Goal: Find contact information: Find contact information

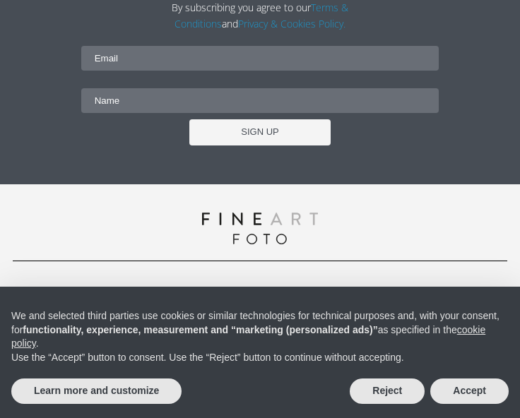
scroll to position [3865, 0]
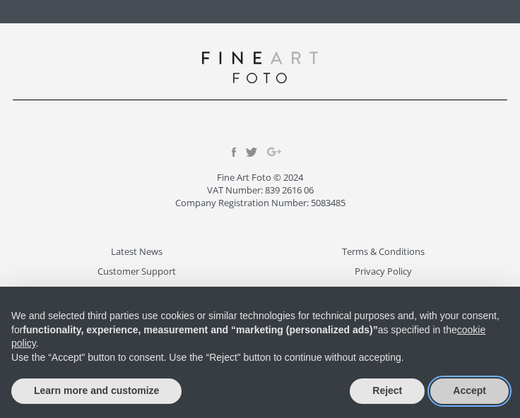
click at [499, 402] on button "Accept" at bounding box center [469, 391] width 78 height 25
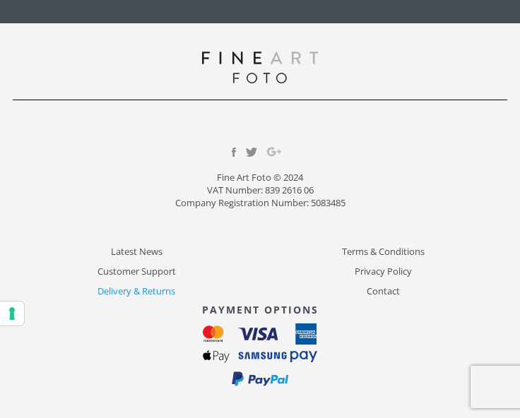
click at [139, 292] on link "Delivery & Returns" at bounding box center [136, 291] width 247 height 16
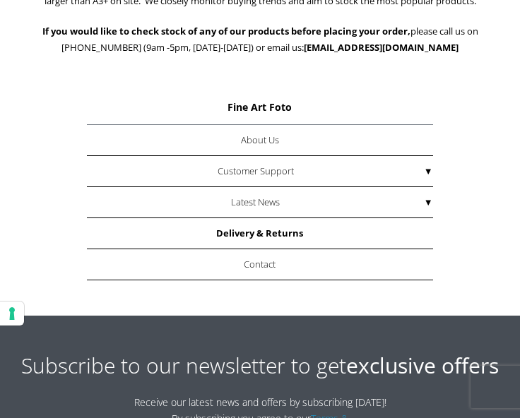
scroll to position [1820, 0]
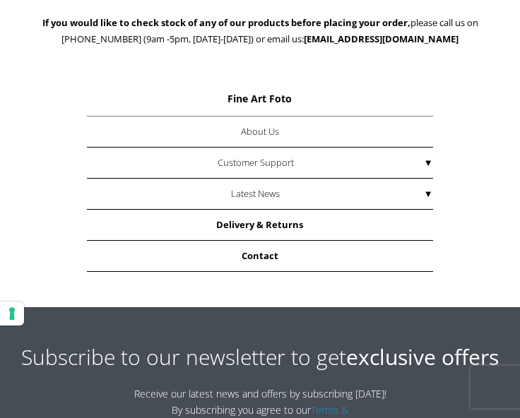
click at [258, 241] on link "Contact" at bounding box center [260, 256] width 346 height 31
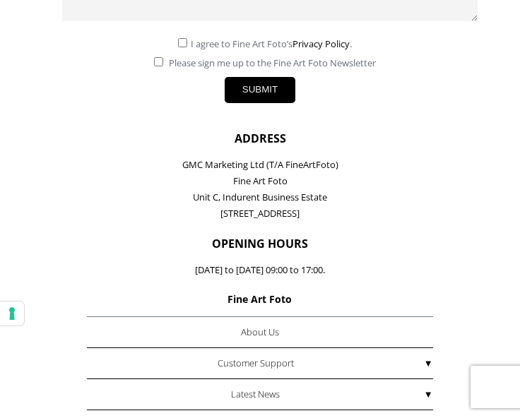
scroll to position [717, 0]
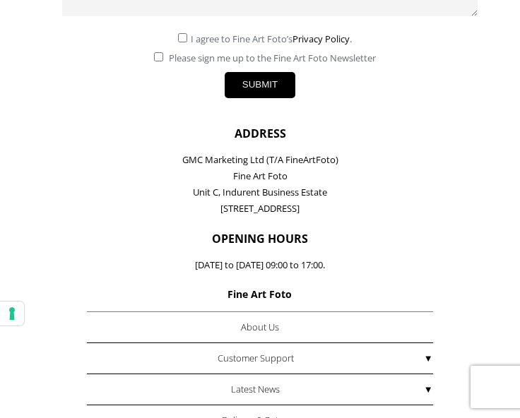
drag, startPoint x: 332, startPoint y: 191, endPoint x: 175, endPoint y: 143, distance: 164.7
click at [175, 152] on p "GMC Marketing Ltd (T/A FineArtFoto) Fine Art Foto [STREET_ADDRESS]" at bounding box center [260, 184] width 494 height 65
copy p "GMC Marketing Ltd (T/A FineArtFoto) Fine Art Foto [STREET_ADDRESS]"
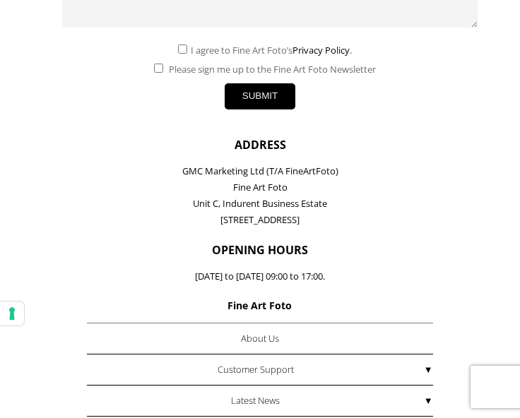
click at [419, 207] on p "GMC Marketing Ltd (T/A FineArtFoto) Fine Art Foto Unit C, Indurent Business Est…" at bounding box center [260, 195] width 494 height 65
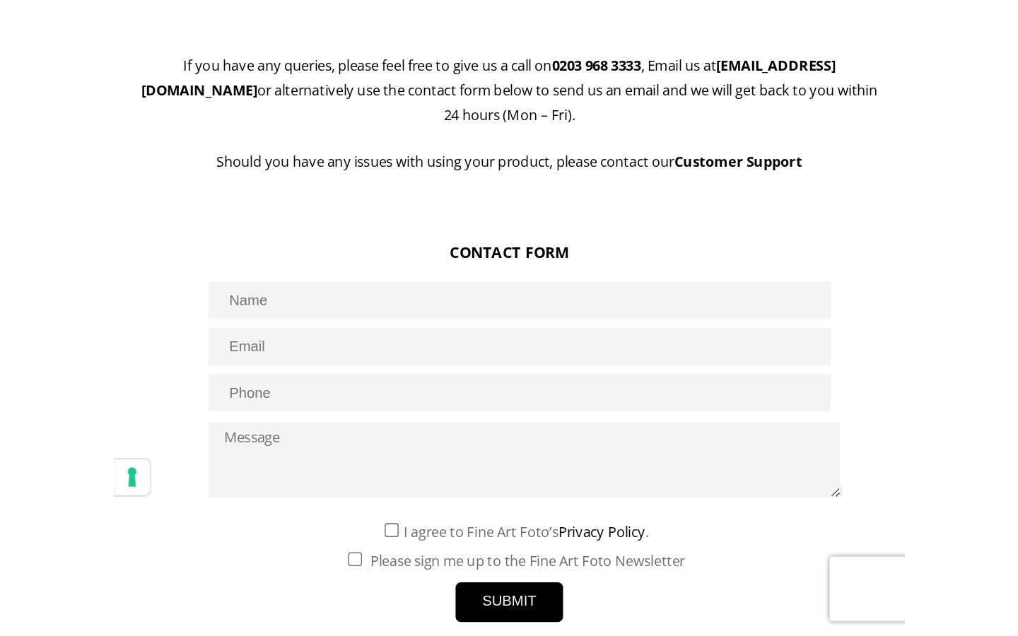
scroll to position [344, 0]
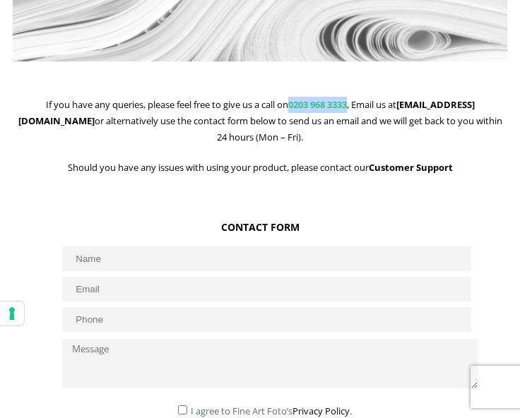
drag, startPoint x: 331, startPoint y: 104, endPoint x: 268, endPoint y: 100, distance: 63.0
click at [268, 100] on p "If you have any queries, please feel free to give us a call on 0203 968 3333 , …" at bounding box center [260, 121] width 494 height 49
copy link "0203 968 3333"
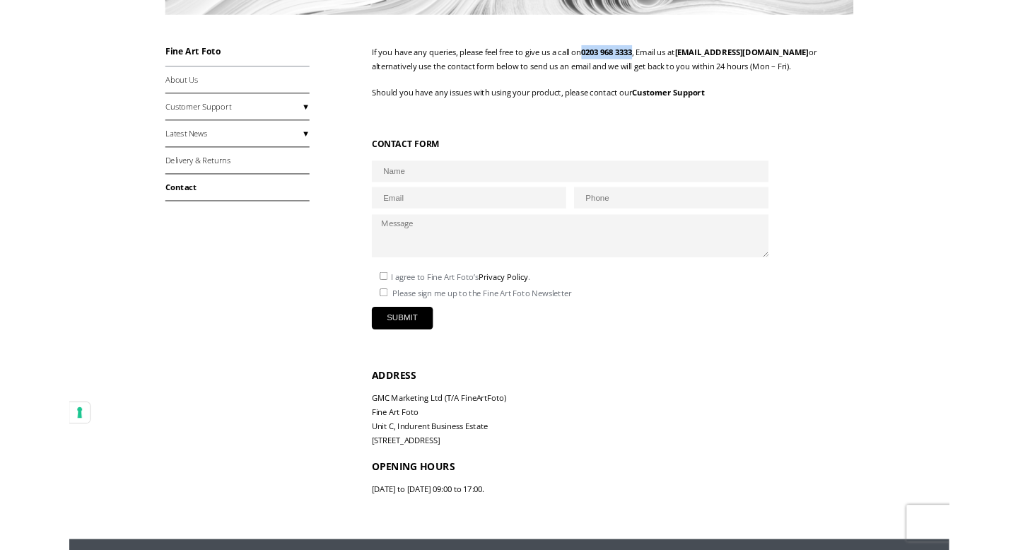
scroll to position [346, 0]
